Goal: Task Accomplishment & Management: Manage account settings

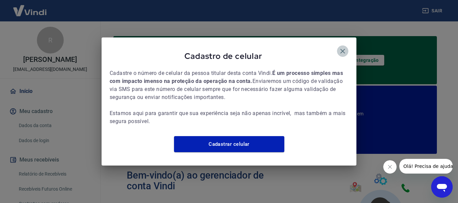
click at [342, 47] on icon "button" at bounding box center [343, 51] width 8 height 8
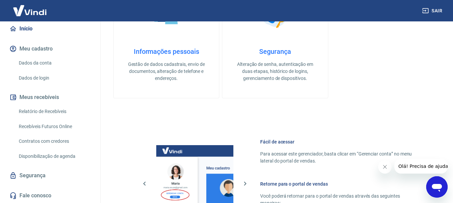
scroll to position [235, 0]
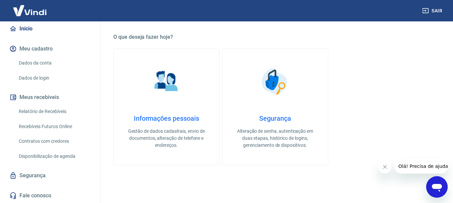
click at [56, 62] on link "Dados da conta" at bounding box center [54, 63] width 76 height 14
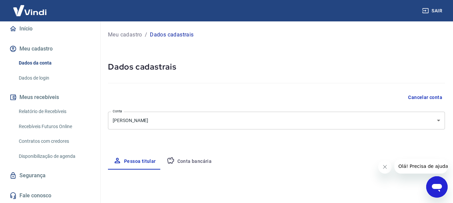
select select "MG"
select select "business"
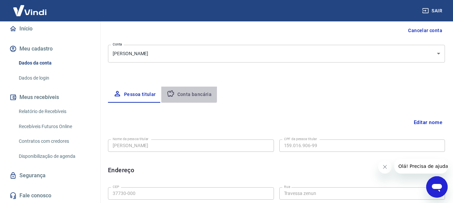
click at [185, 89] on button "Conta bancária" at bounding box center [189, 95] width 56 height 16
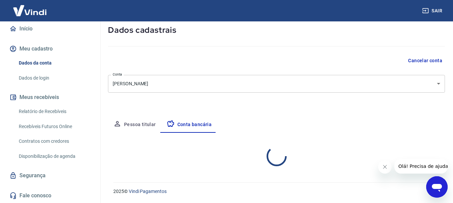
select select "3"
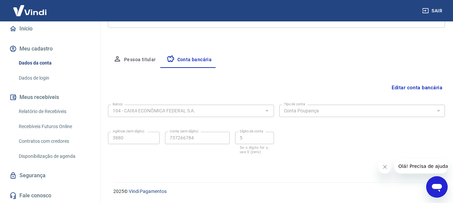
scroll to position [29, 0]
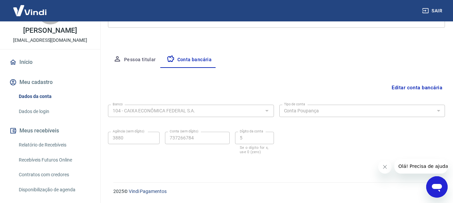
click at [49, 64] on link "Início" at bounding box center [50, 62] width 84 height 15
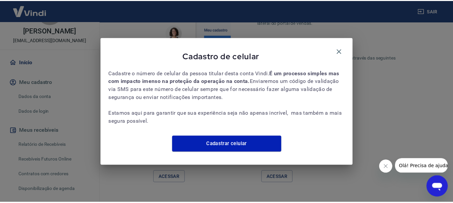
scroll to position [443, 0]
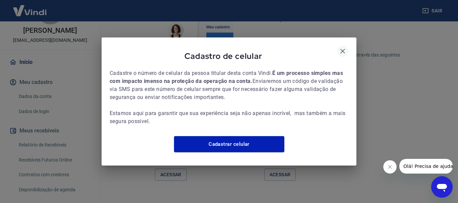
click at [343, 47] on icon "button" at bounding box center [343, 51] width 8 height 8
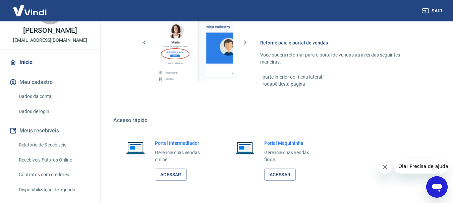
scroll to position [466, 0]
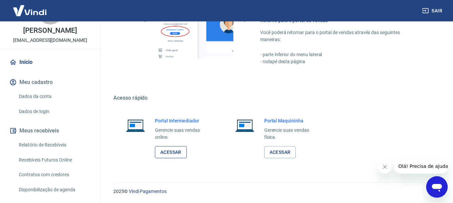
click at [165, 155] on link "Acessar" at bounding box center [171, 152] width 32 height 12
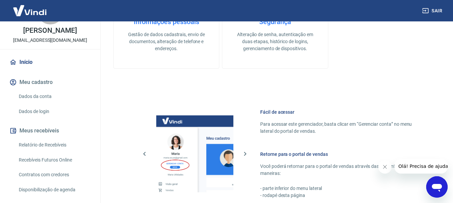
scroll to position [197, 0]
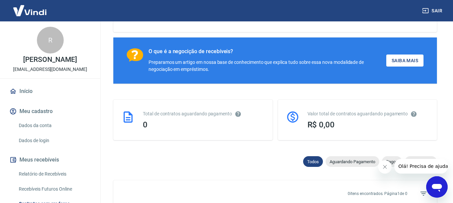
scroll to position [29, 0]
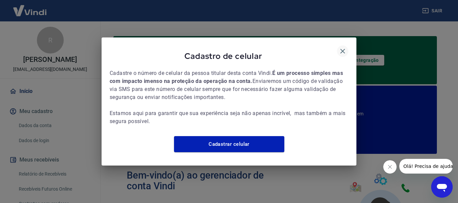
click at [342, 49] on icon "button" at bounding box center [342, 51] width 5 height 5
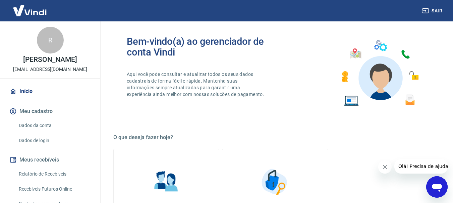
scroll to position [34, 0]
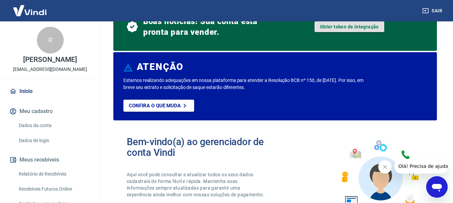
click at [335, 26] on link "Obter token de integração" at bounding box center [349, 26] width 70 height 11
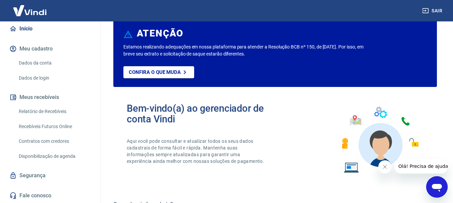
scroll to position [0, 0]
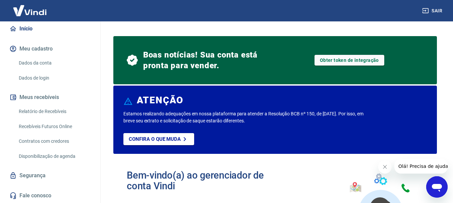
click at [44, 68] on link "Dados da conta" at bounding box center [54, 63] width 76 height 14
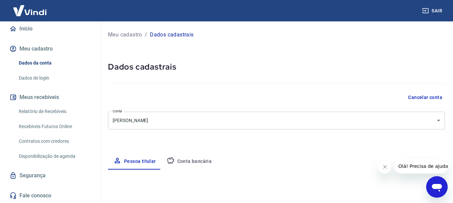
select select "MG"
select select "business"
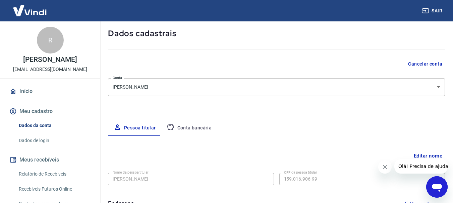
click at [59, 94] on link "Início" at bounding box center [50, 91] width 84 height 15
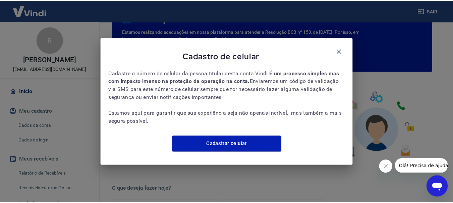
scroll to position [83, 0]
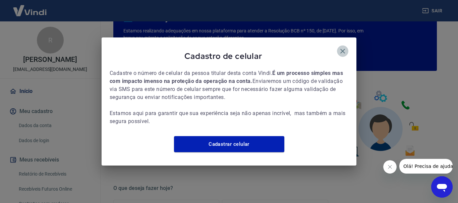
click at [346, 49] on icon "button" at bounding box center [343, 51] width 8 height 8
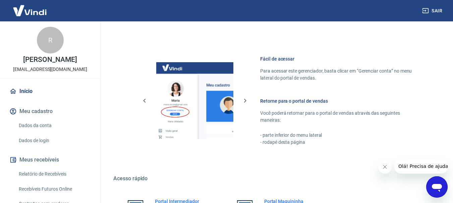
scroll to position [466, 0]
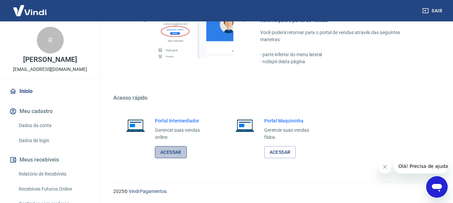
click at [180, 153] on link "Acessar" at bounding box center [171, 152] width 32 height 12
drag, startPoint x: 169, startPoint y: 154, endPoint x: 183, endPoint y: 139, distance: 19.9
click at [169, 153] on link "Acessar" at bounding box center [171, 152] width 32 height 12
